Goal: Task Accomplishment & Management: Use online tool/utility

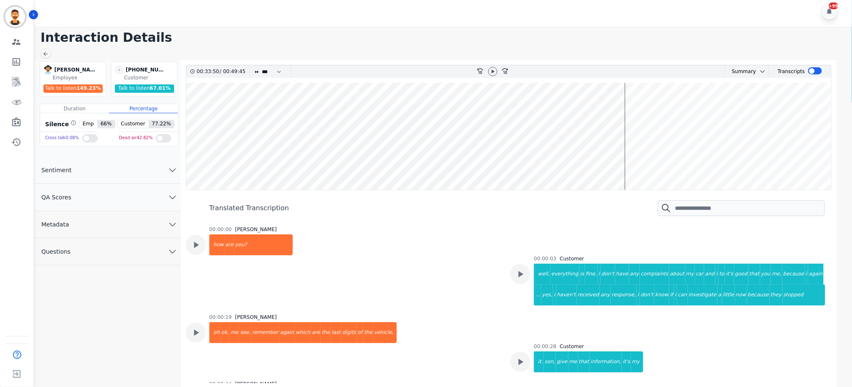
scroll to position [10582, 0]
